Goal: Register for event/course

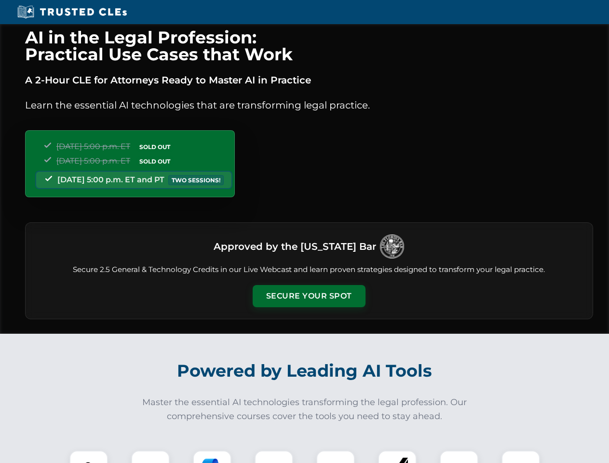
click at [309, 296] on button "Secure Your Spot" at bounding box center [309, 296] width 113 height 22
click at [89, 457] on img at bounding box center [89, 470] width 28 height 28
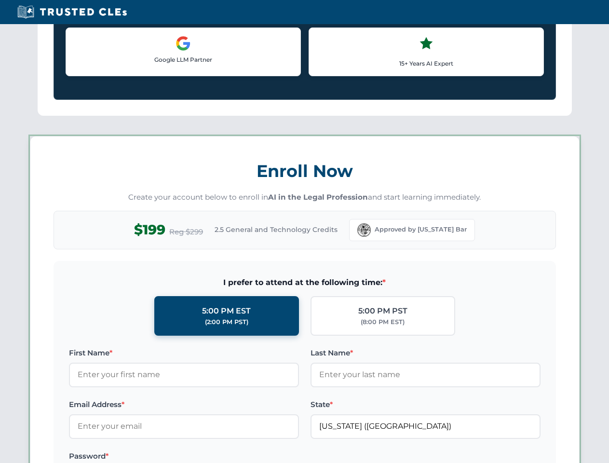
click at [212, 457] on label "Password *" at bounding box center [184, 457] width 230 height 12
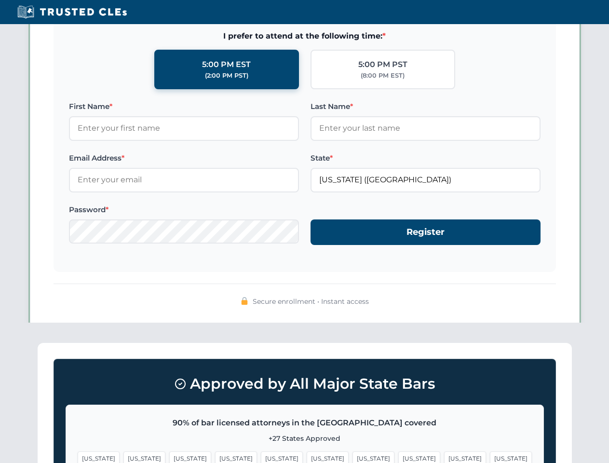
click at [444, 457] on span "[US_STATE]" at bounding box center [465, 459] width 42 height 14
